Goal: Book appointment/travel/reservation

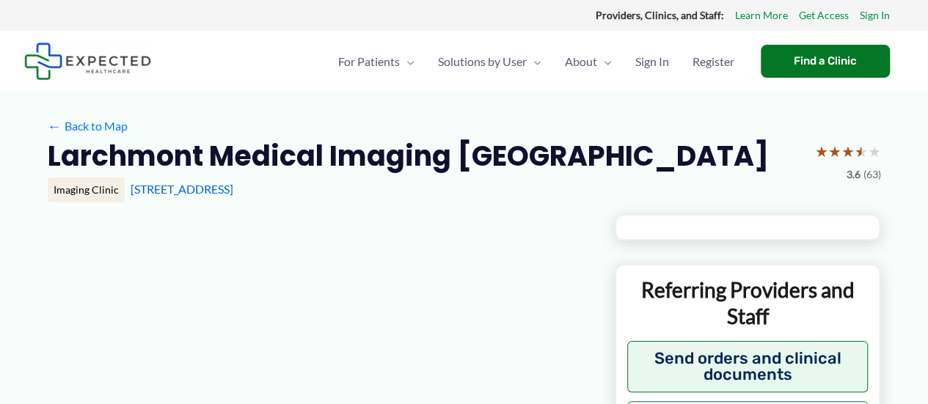
type input "**********"
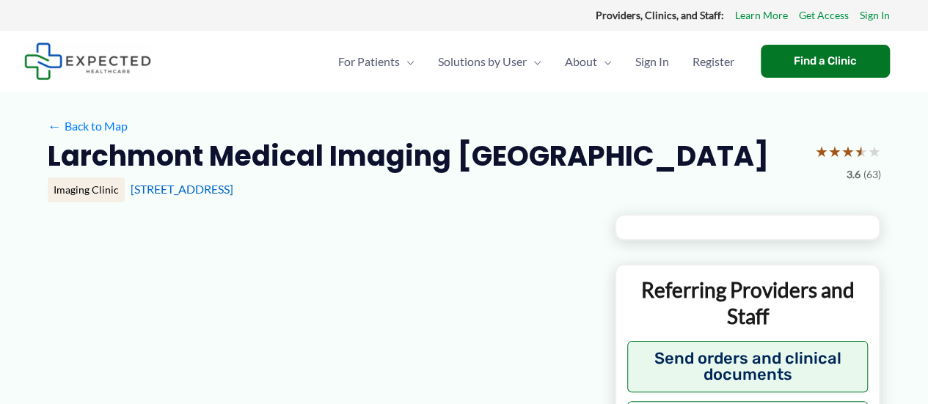
type input "**********"
type input "*"
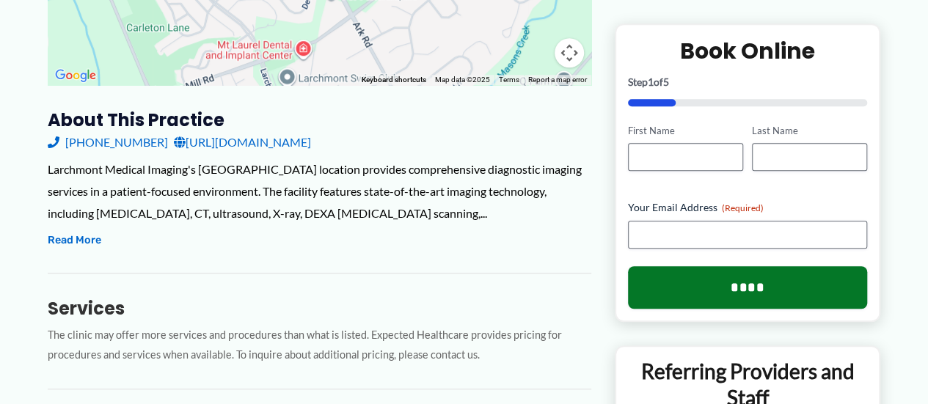
scroll to position [496, 0]
